Goal: Information Seeking & Learning: Check status

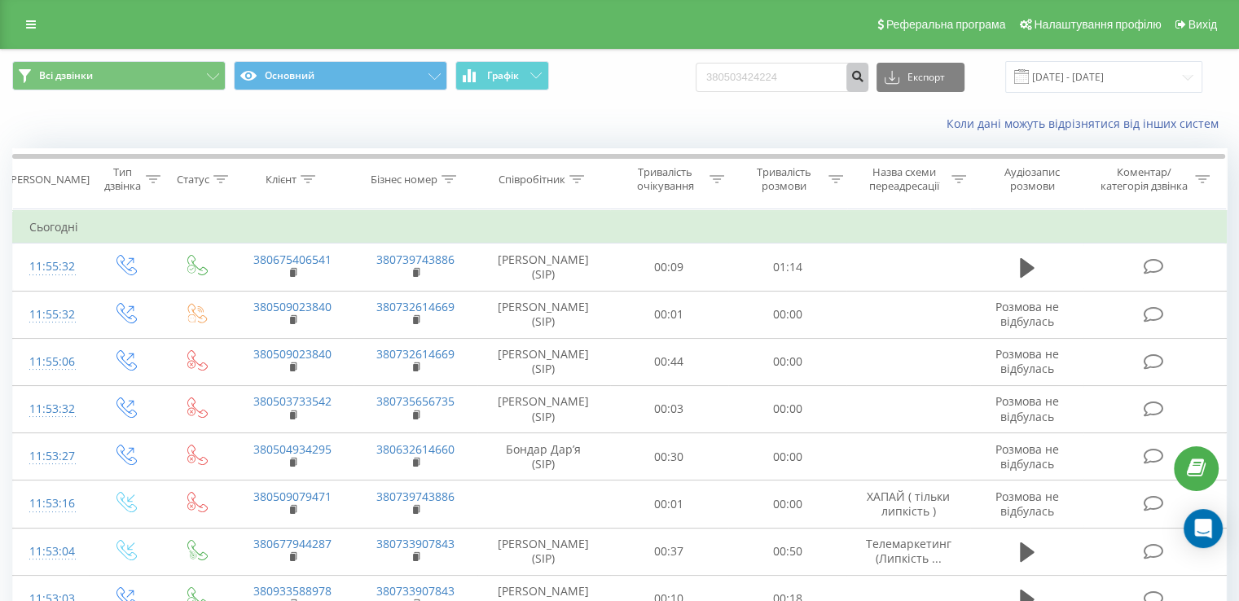
type input "380503424224"
click at [864, 78] on icon "submit" at bounding box center [857, 74] width 14 height 10
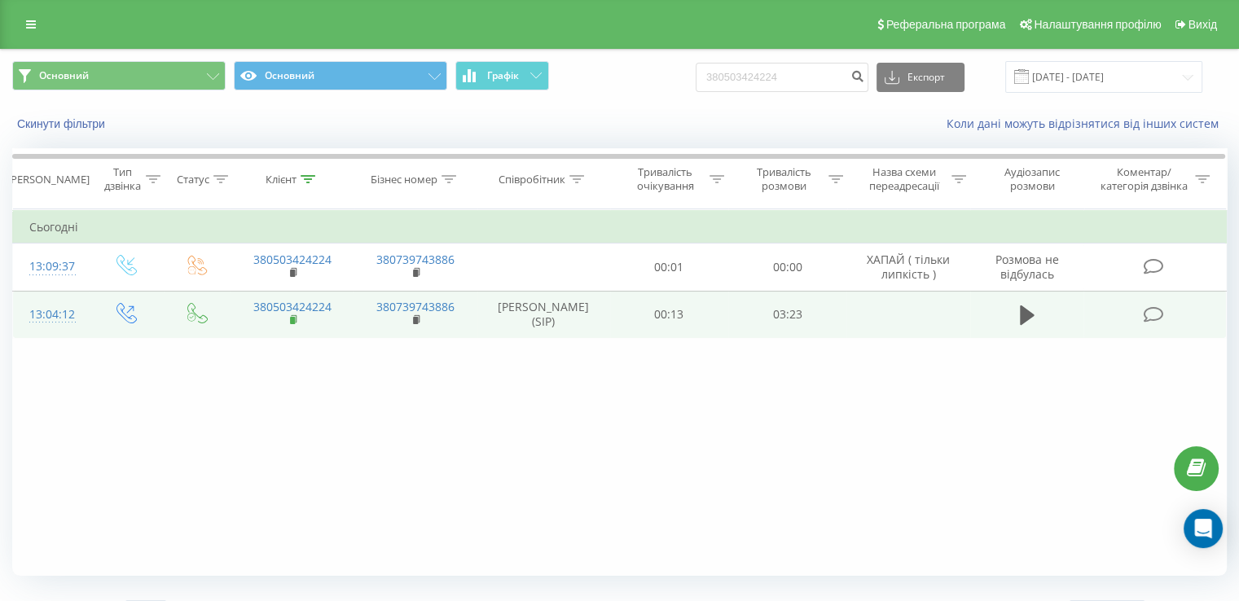
click at [295, 321] on icon at bounding box center [294, 318] width 6 height 7
